Goal: Task Accomplishment & Management: Manage account settings

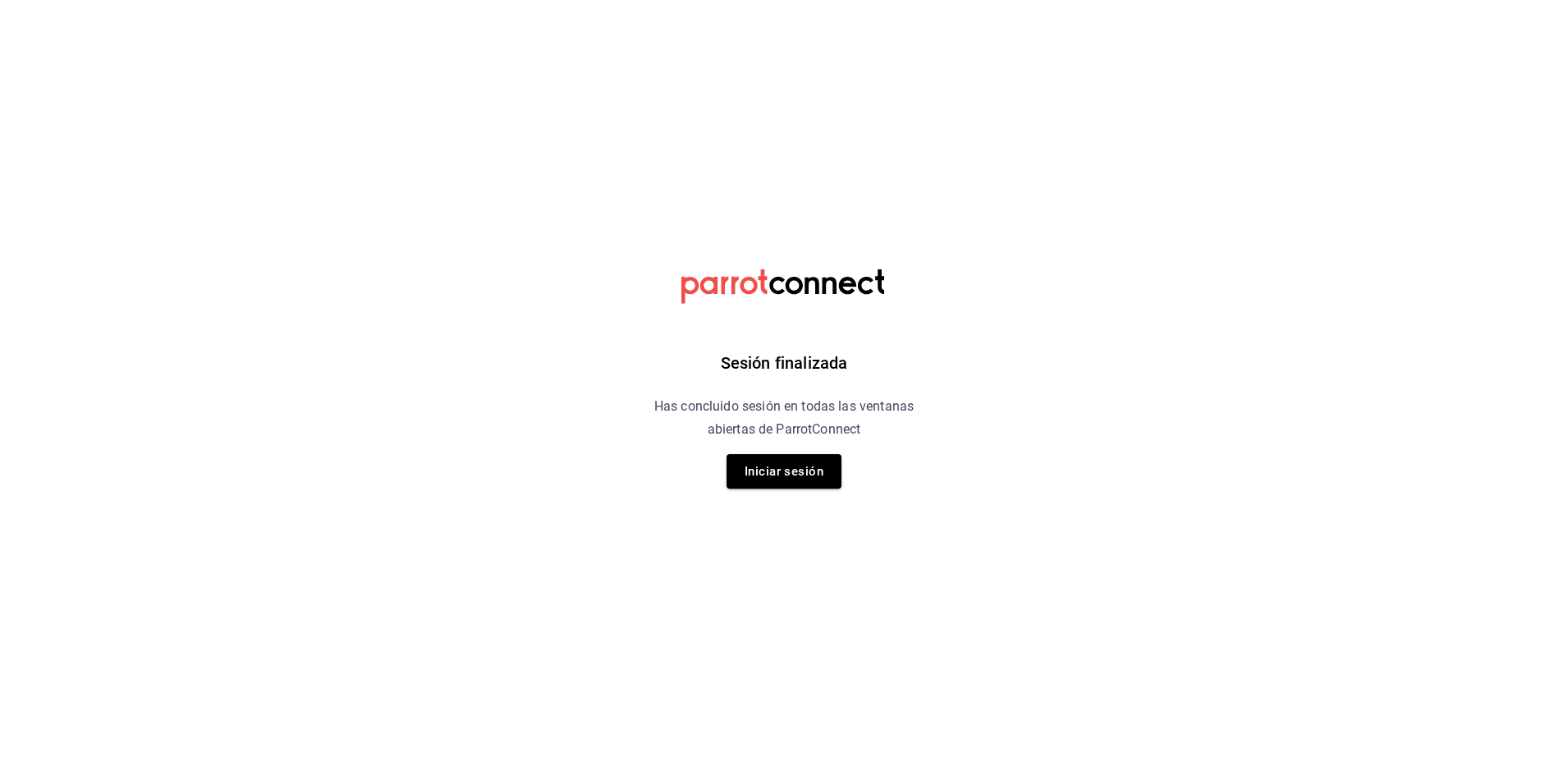
click at [801, 449] on div "Sesión finalizada Has concluido sesión en todas las ventanas abiertas de Parrot…" at bounding box center [784, 379] width 415 height 758
click at [800, 459] on button "Iniciar sesión" at bounding box center [784, 471] width 115 height 35
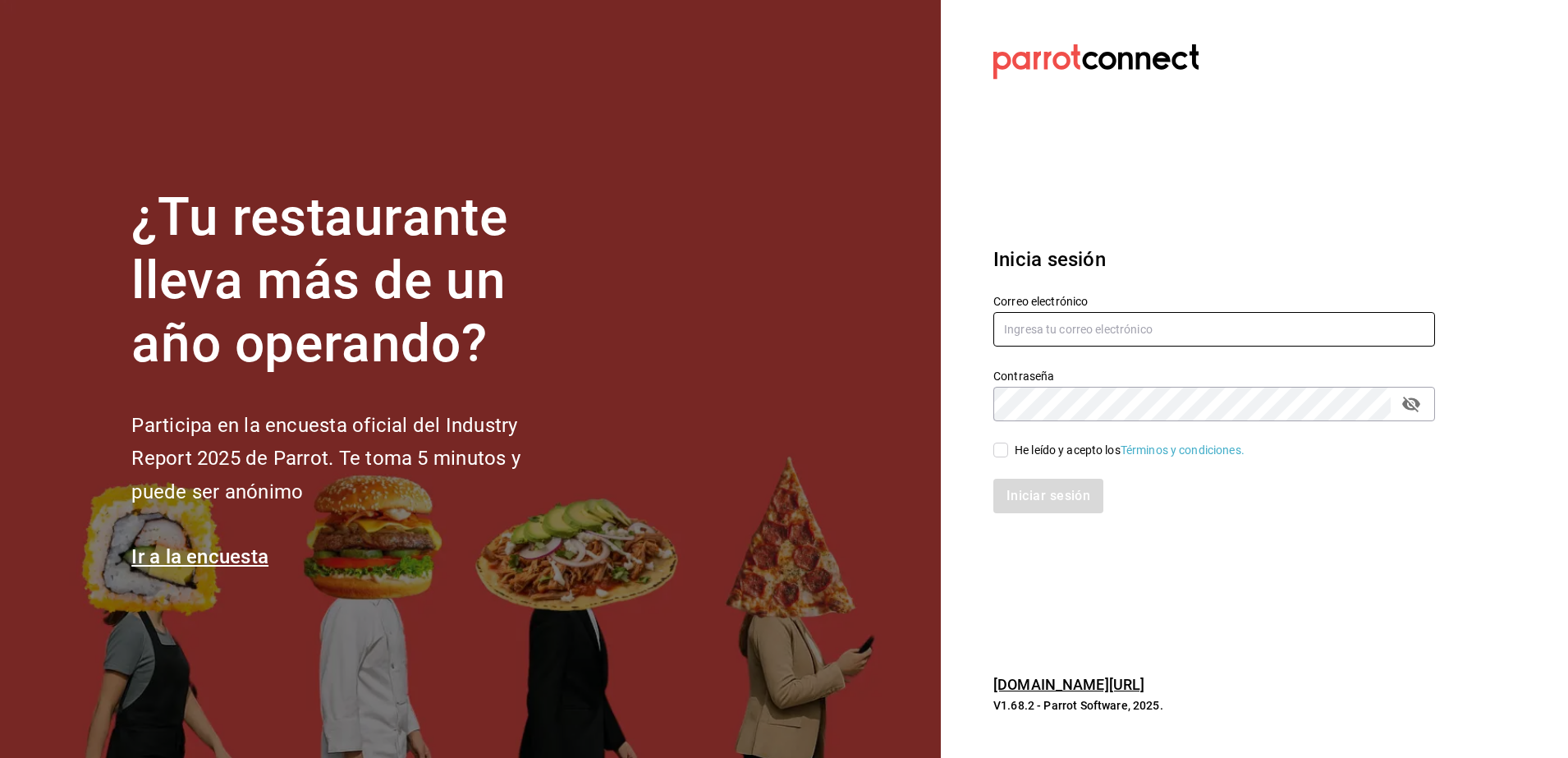
click at [1047, 337] on input "text" at bounding box center [1214, 329] width 442 height 35
type input "[EMAIL_ADDRESS][DOMAIN_NAME]"
click at [1001, 455] on input "He leído y acepto los Términos y condiciones." at bounding box center [1001, 449] width 15 height 15
checkbox input "true"
click at [1027, 489] on button "Iniciar sesión" at bounding box center [1049, 496] width 111 height 35
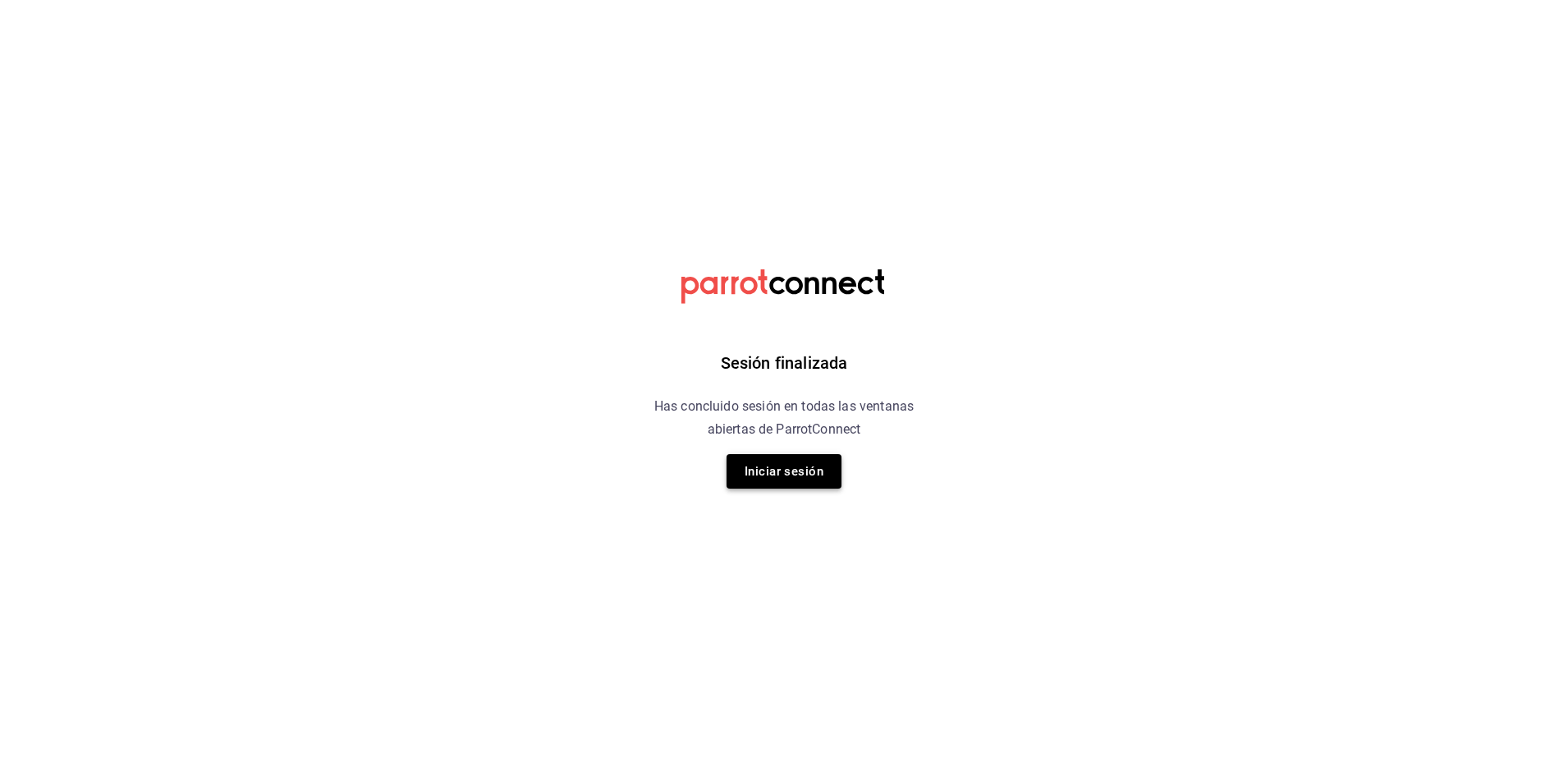
click at [824, 460] on button "Iniciar sesión" at bounding box center [784, 471] width 115 height 35
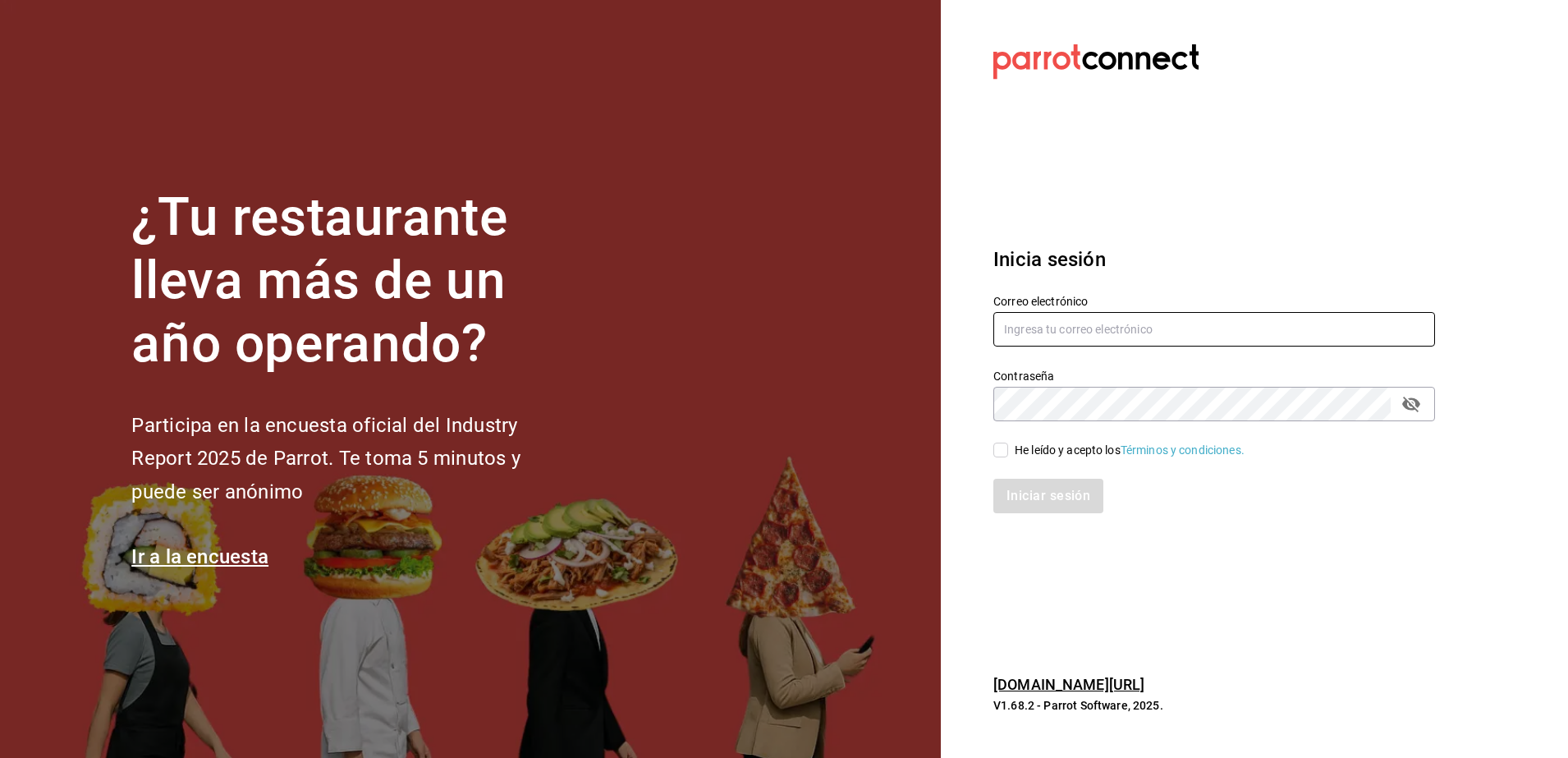
click at [1047, 326] on input "text" at bounding box center [1214, 329] width 442 height 35
type input "vanyaaysha97@gmail.com"
drag, startPoint x: 1165, startPoint y: 334, endPoint x: 951, endPoint y: 351, distance: 214.7
click at [951, 351] on section "Datos incorrectos. Verifica que tu Correo o Contraseña estén bien escritos. Ini…" at bounding box center [1208, 379] width 533 height 758
click at [1058, 333] on input "text" at bounding box center [1214, 329] width 442 height 35
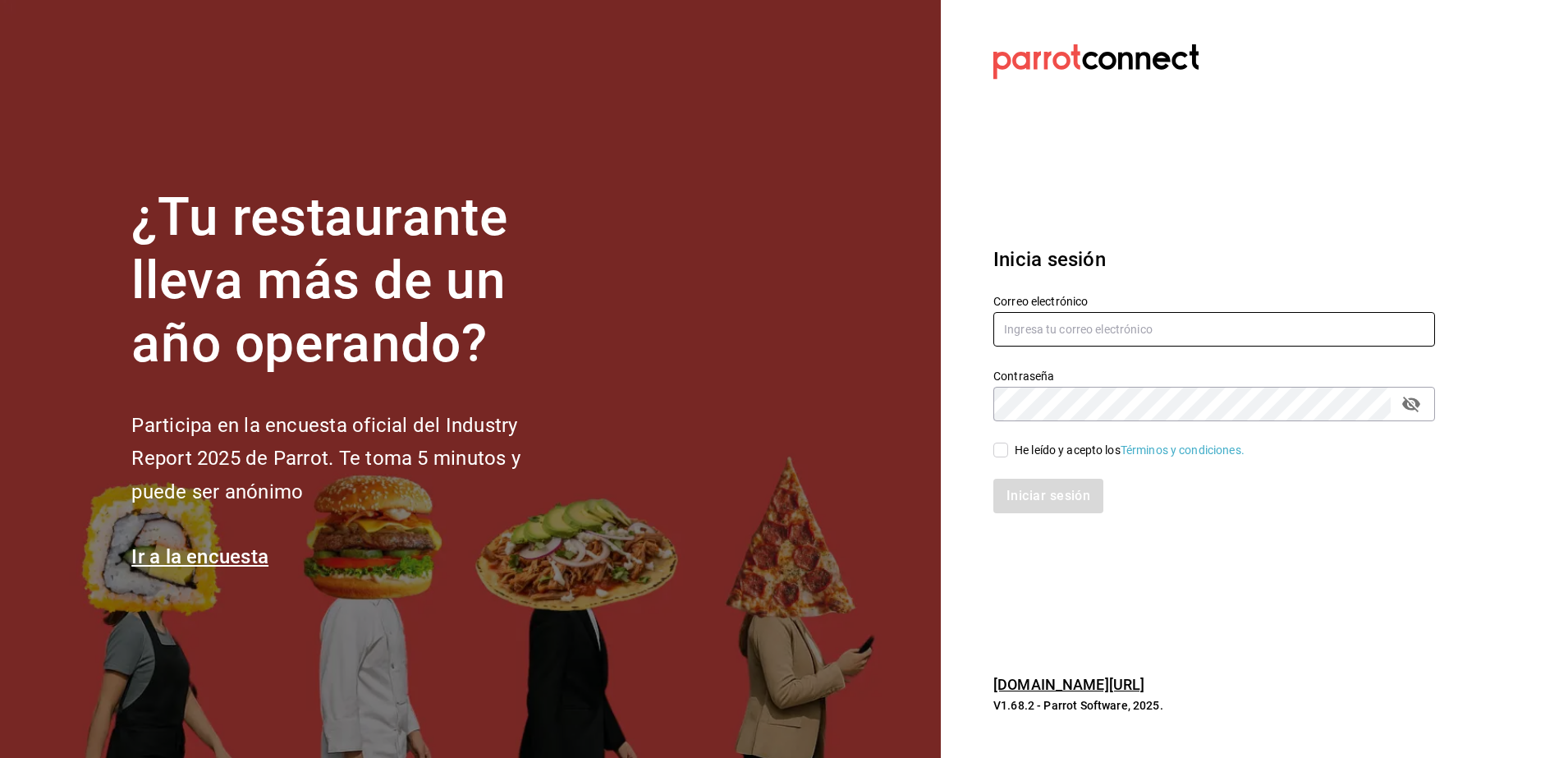
type input "[EMAIL_ADDRESS][DOMAIN_NAME]"
click at [1003, 449] on input "He leído y acepto los Términos y condiciones." at bounding box center [1001, 449] width 15 height 15
checkbox input "true"
click at [1037, 490] on button "Iniciar sesión" at bounding box center [1049, 496] width 111 height 35
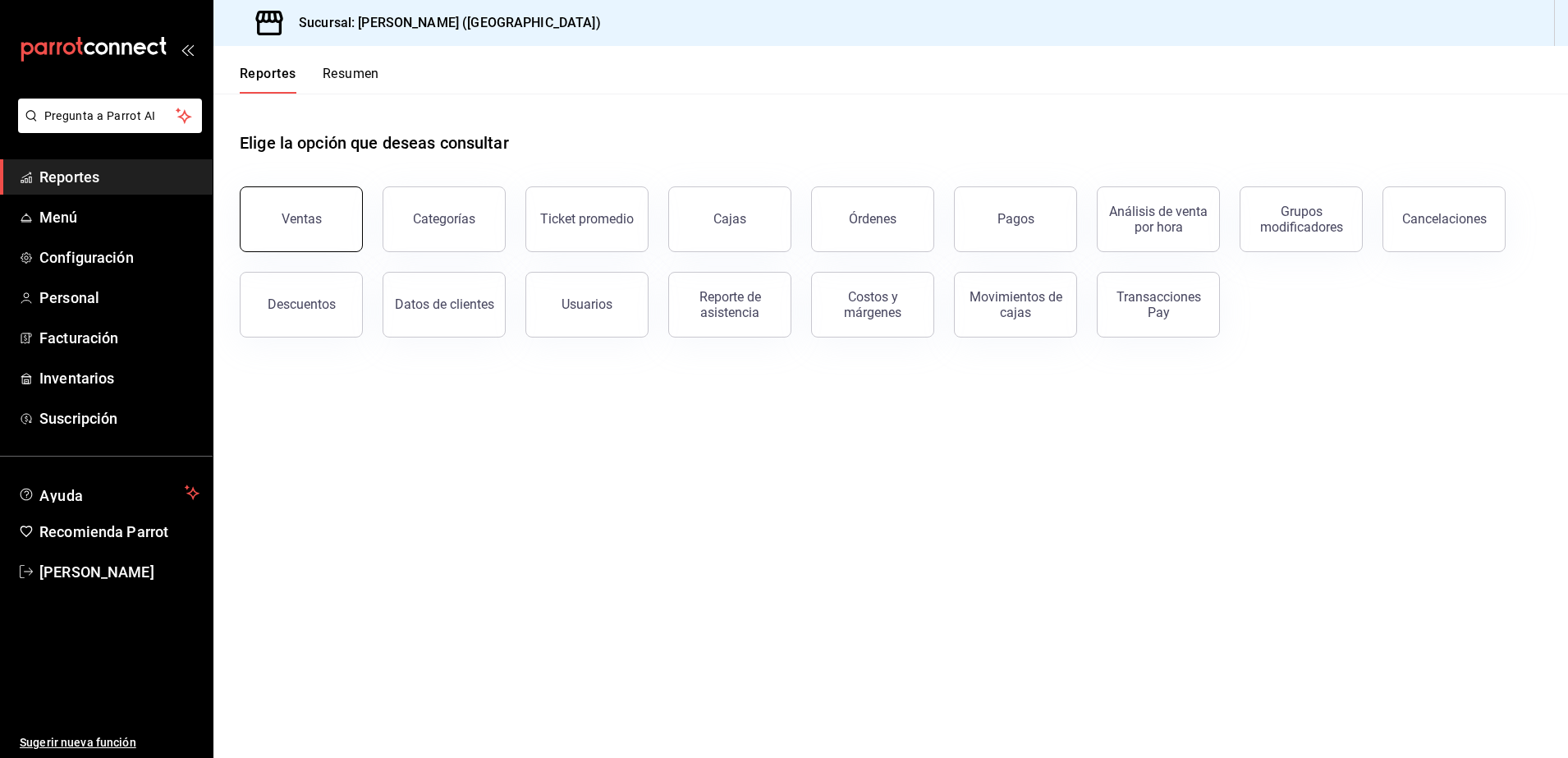
click at [338, 213] on button "Ventas" at bounding box center [301, 219] width 123 height 66
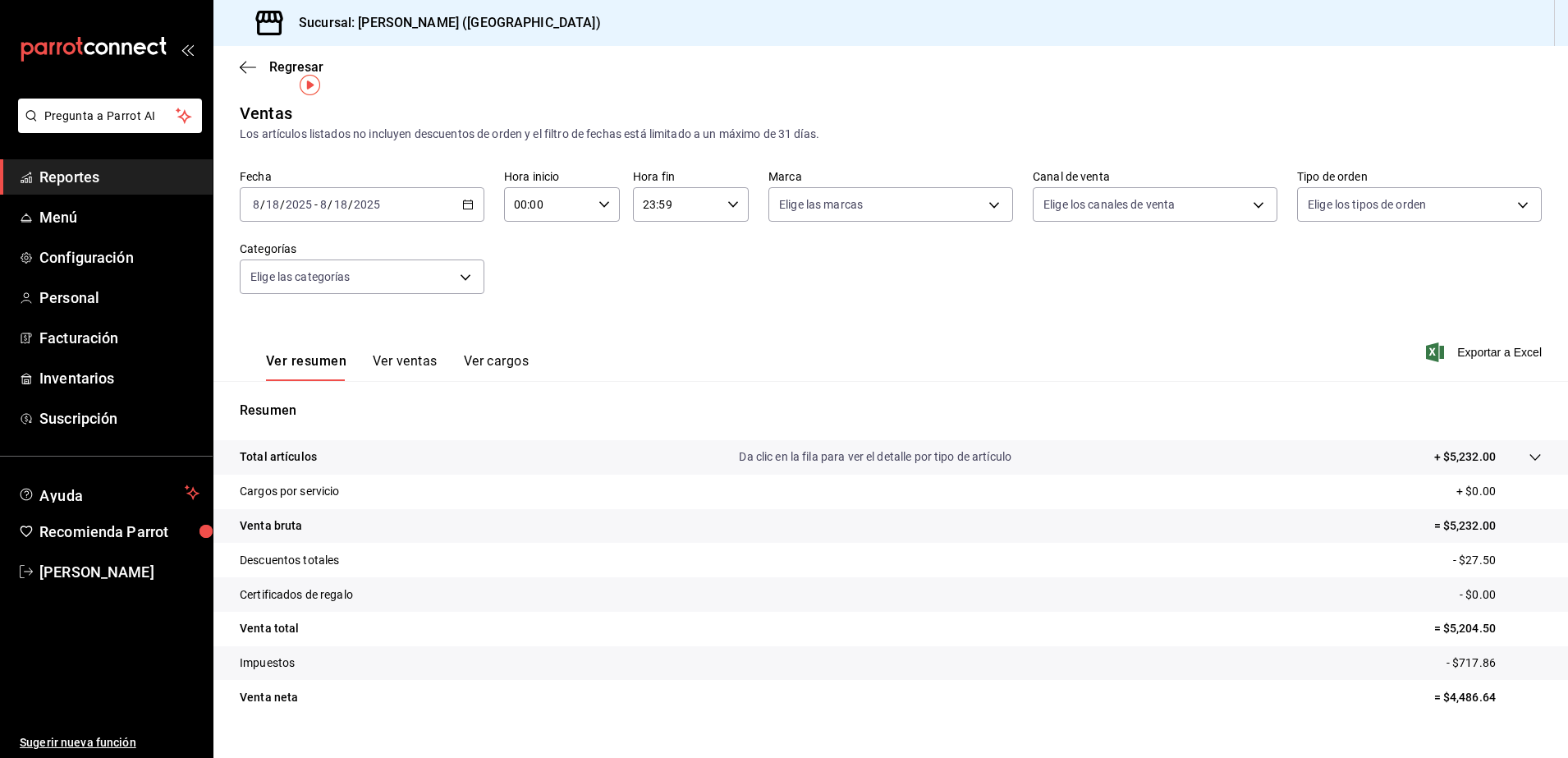
scroll to position [29, 0]
